Goal: Task Accomplishment & Management: Manage account settings

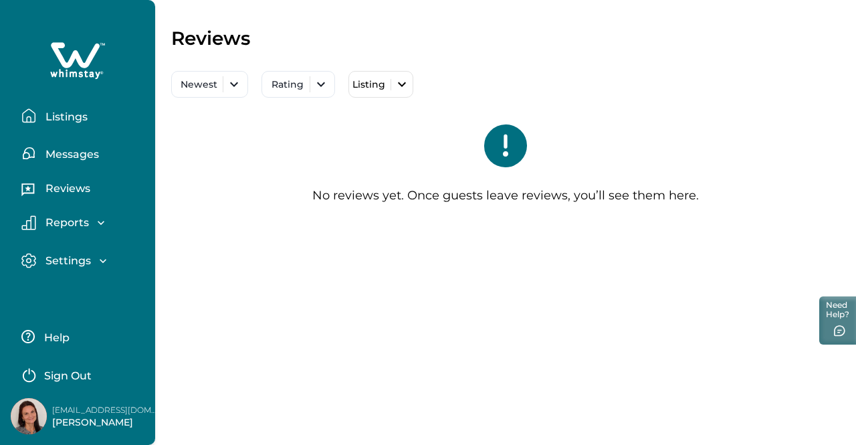
click at [388, 279] on div "Reviews Newest Rating Listing All Walk to Beach & Dining ~ East of US1 ! Home w…" at bounding box center [505, 222] width 701 height 445
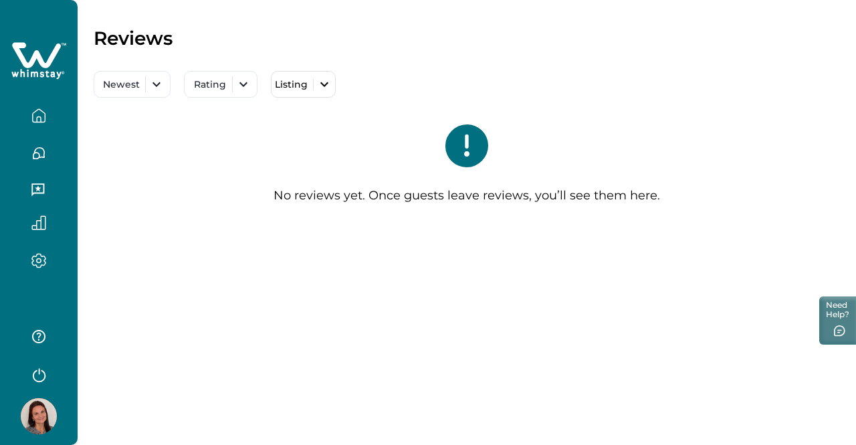
click at [45, 114] on icon "button" at bounding box center [38, 115] width 15 height 15
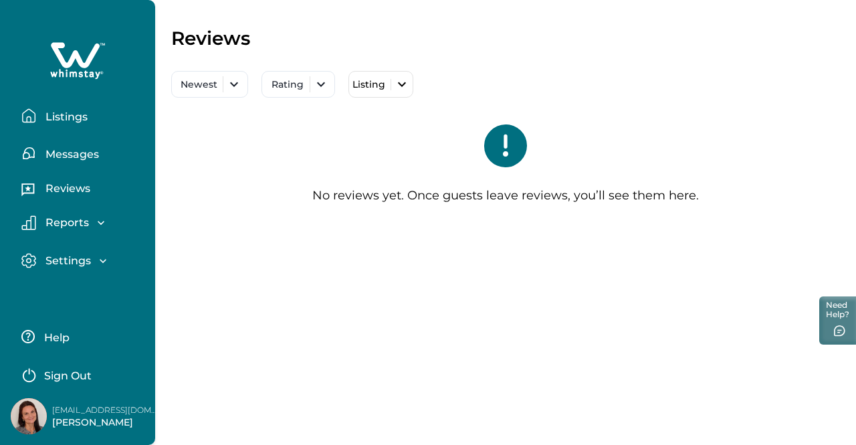
click at [68, 120] on p "Listings" at bounding box center [64, 116] width 46 height 13
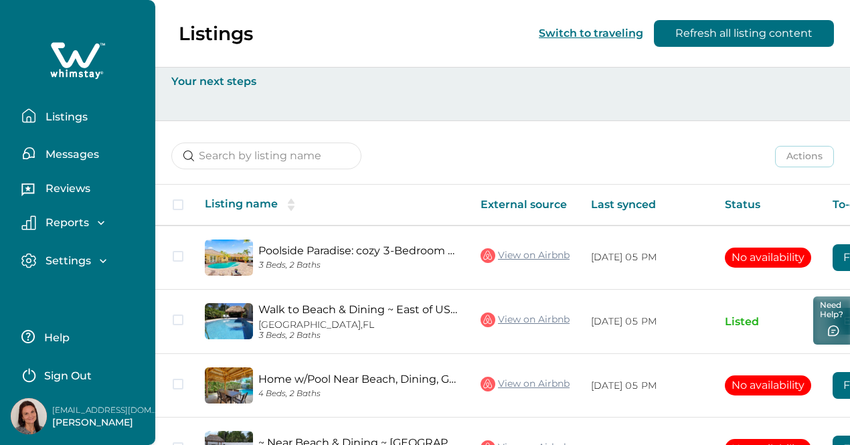
click at [586, 34] on button "Switch to traveling" at bounding box center [591, 33] width 104 height 13
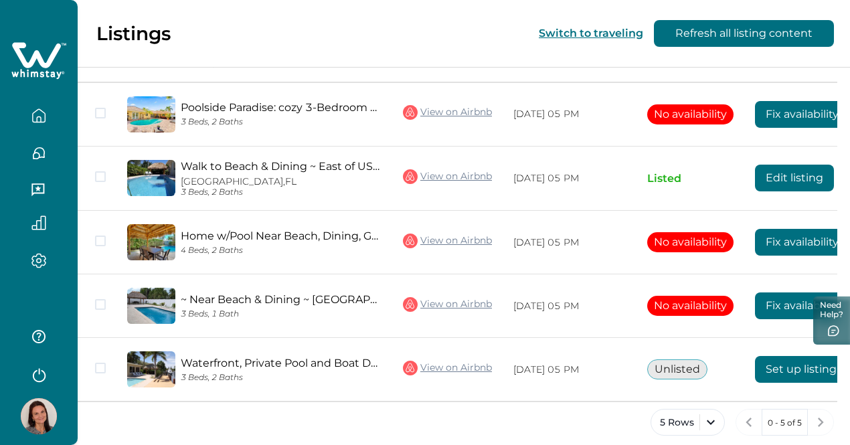
scroll to position [156, 0]
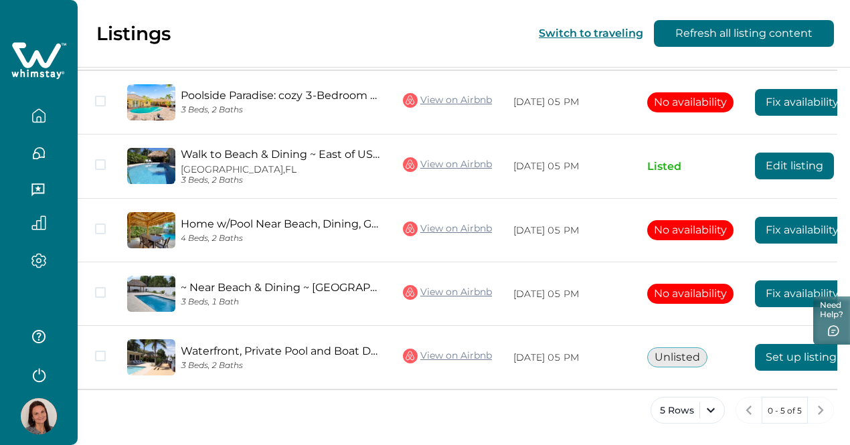
click at [37, 377] on icon "button" at bounding box center [39, 374] width 20 height 20
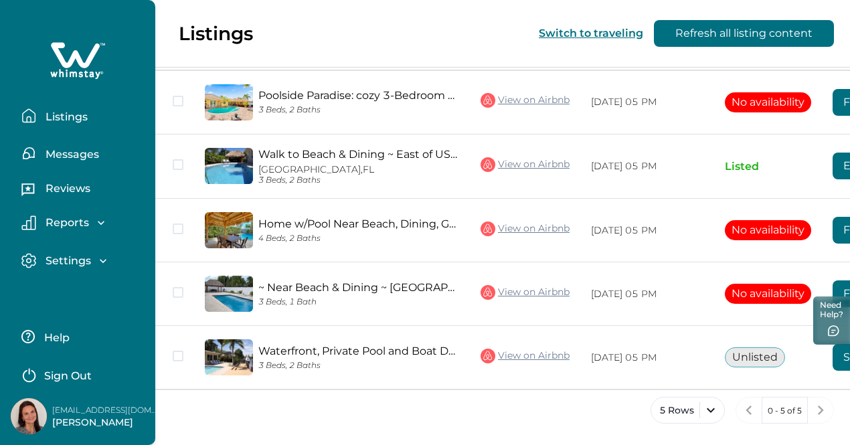
click at [66, 377] on p "Sign Out" at bounding box center [67, 375] width 47 height 13
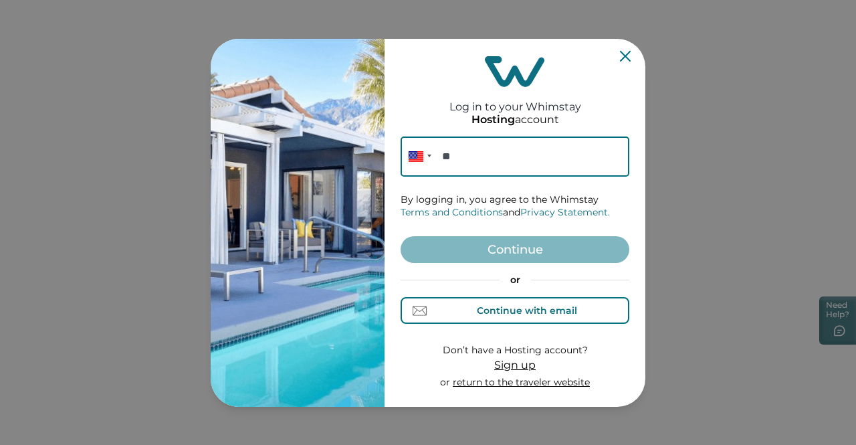
click at [553, 312] on div "Continue with email" at bounding box center [527, 310] width 100 height 11
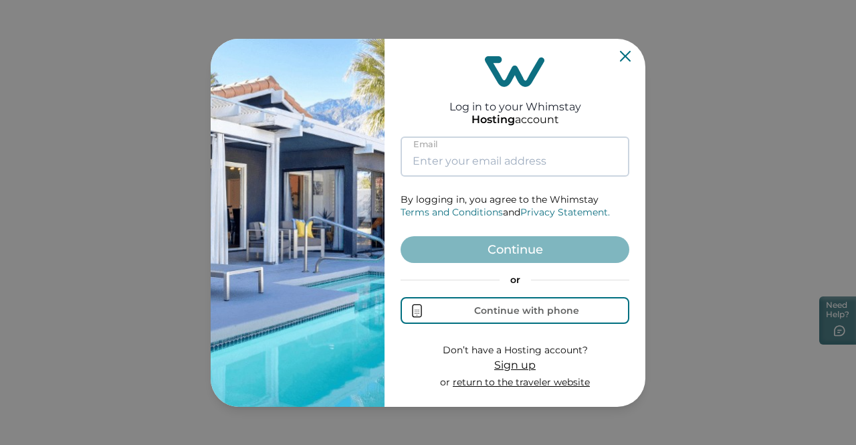
click at [496, 159] on input at bounding box center [515, 156] width 229 height 40
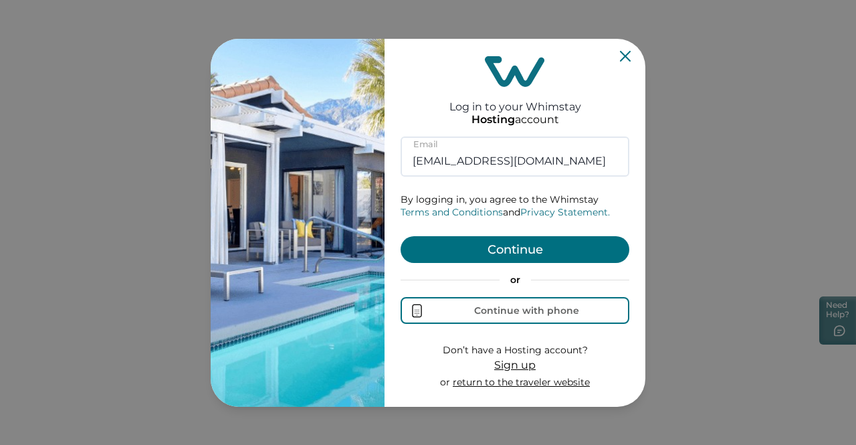
type input "[EMAIL_ADDRESS][DOMAIN_NAME]"
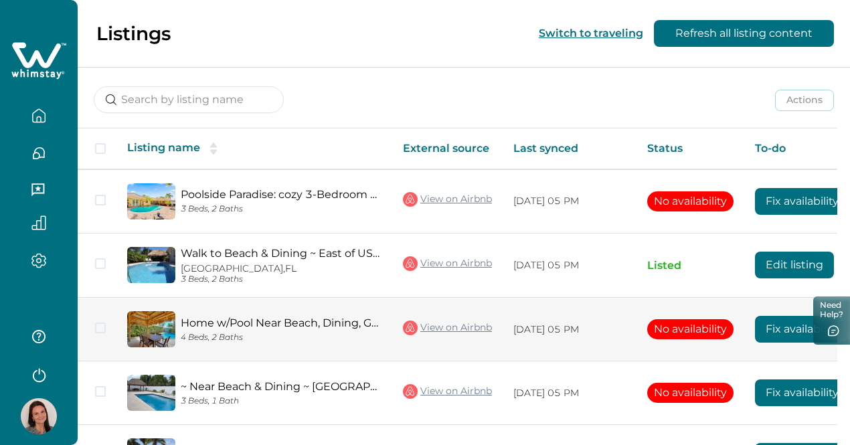
scroll to position [156, 0]
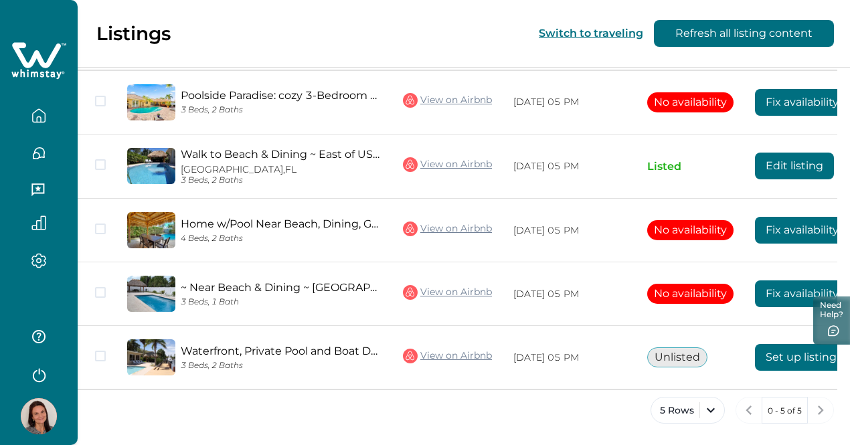
click at [40, 371] on icon "button" at bounding box center [39, 374] width 20 height 20
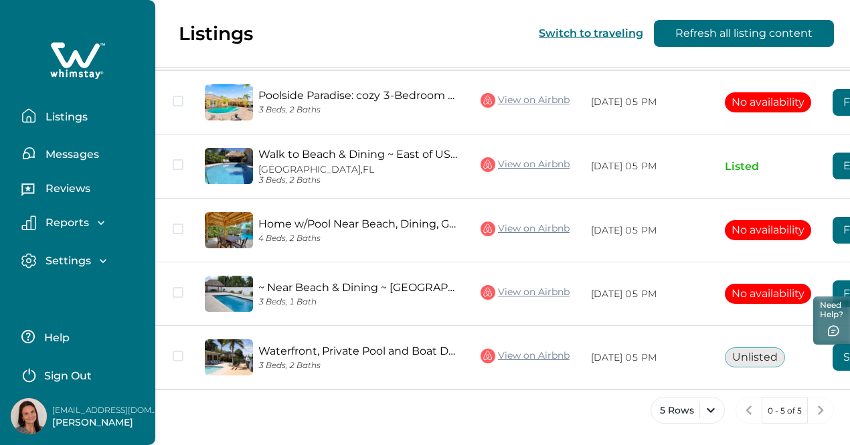
click at [58, 377] on p "Sign Out" at bounding box center [67, 375] width 47 height 13
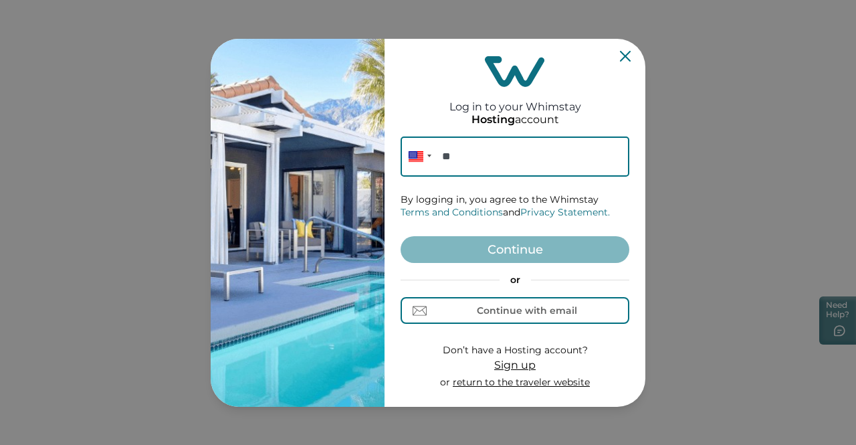
click at [622, 57] on icon "Close" at bounding box center [625, 55] width 11 height 11
